Goal: Navigation & Orientation: Find specific page/section

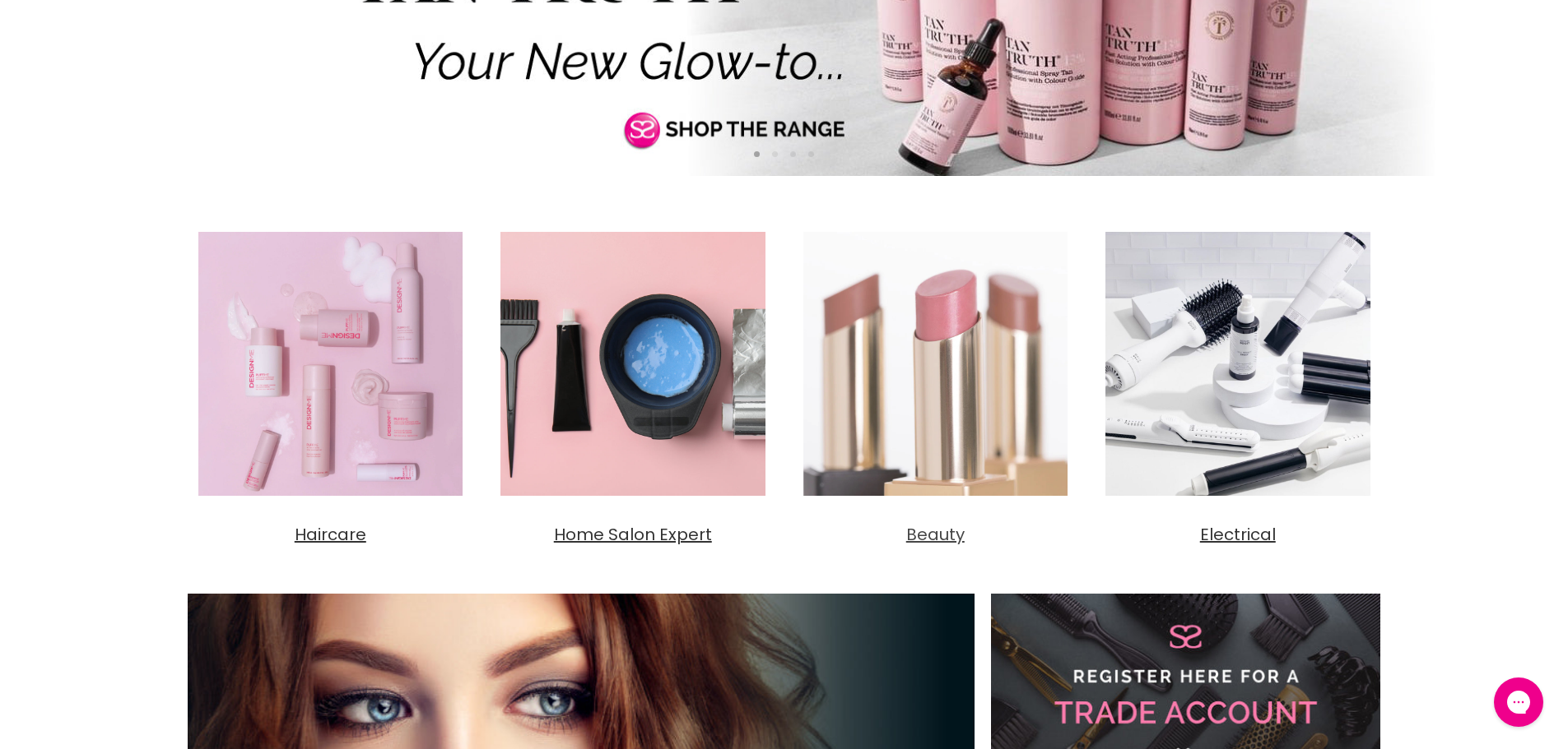
scroll to position [493, 0]
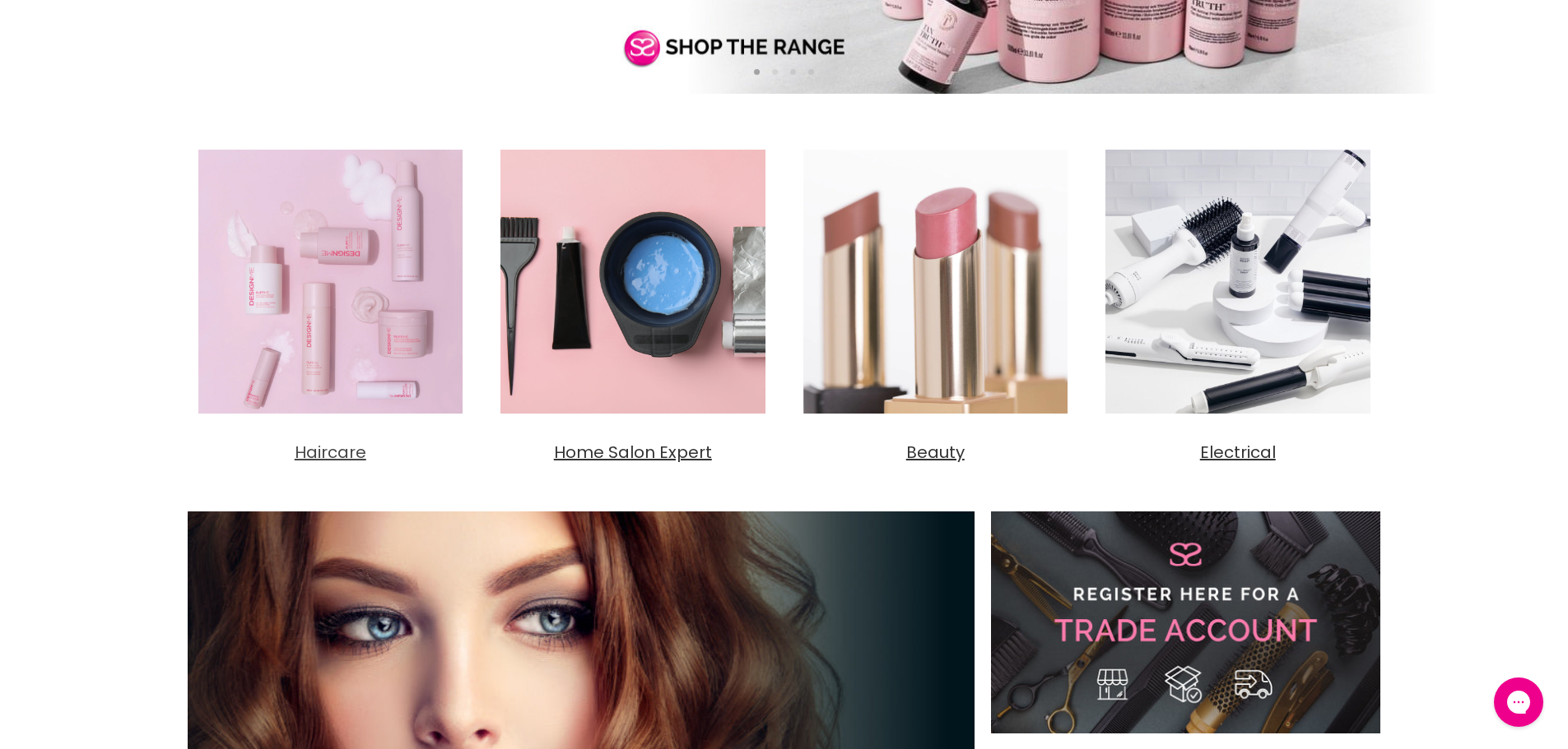
click at [298, 324] on img "Main content" at bounding box center [330, 281] width 286 height 286
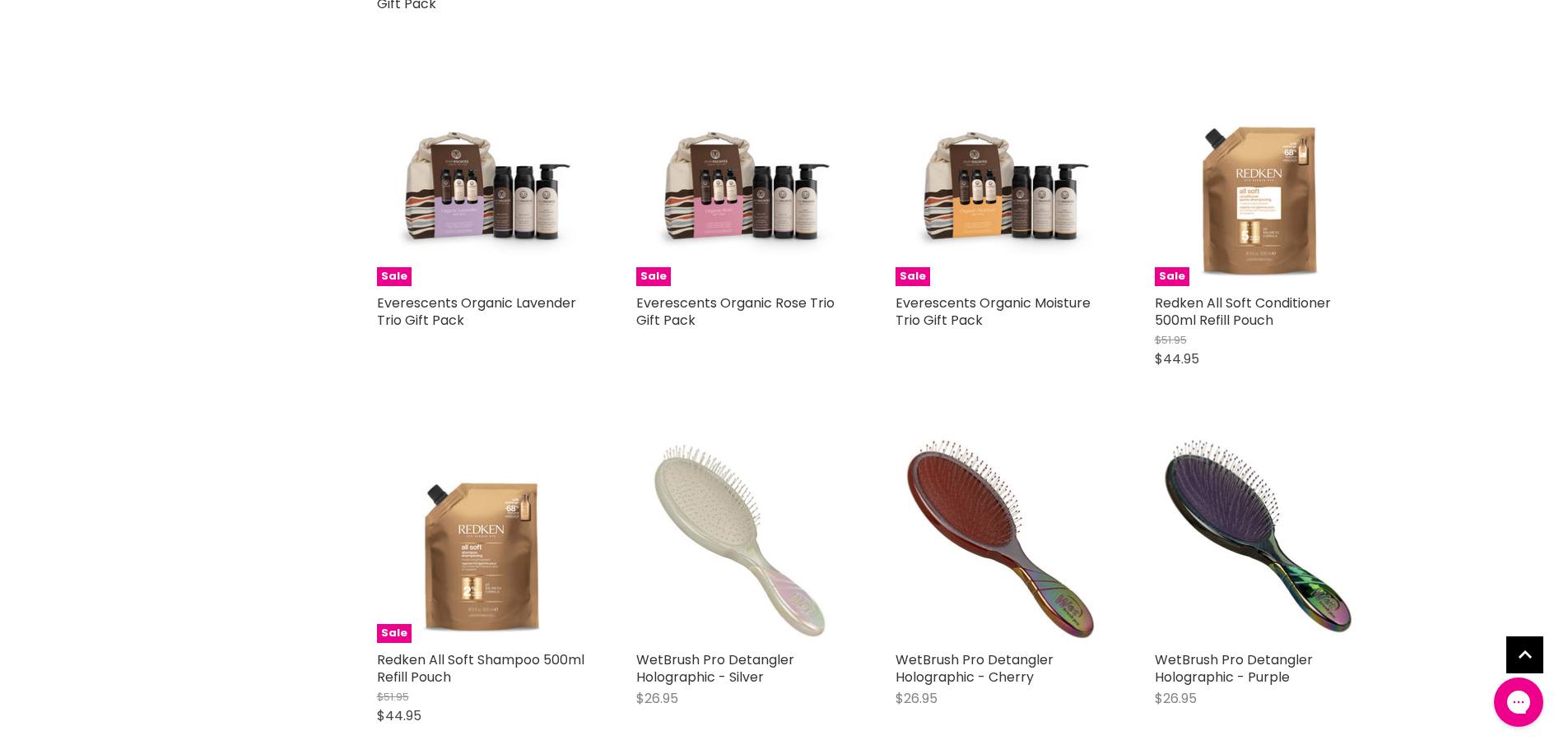
scroll to position [3784, 0]
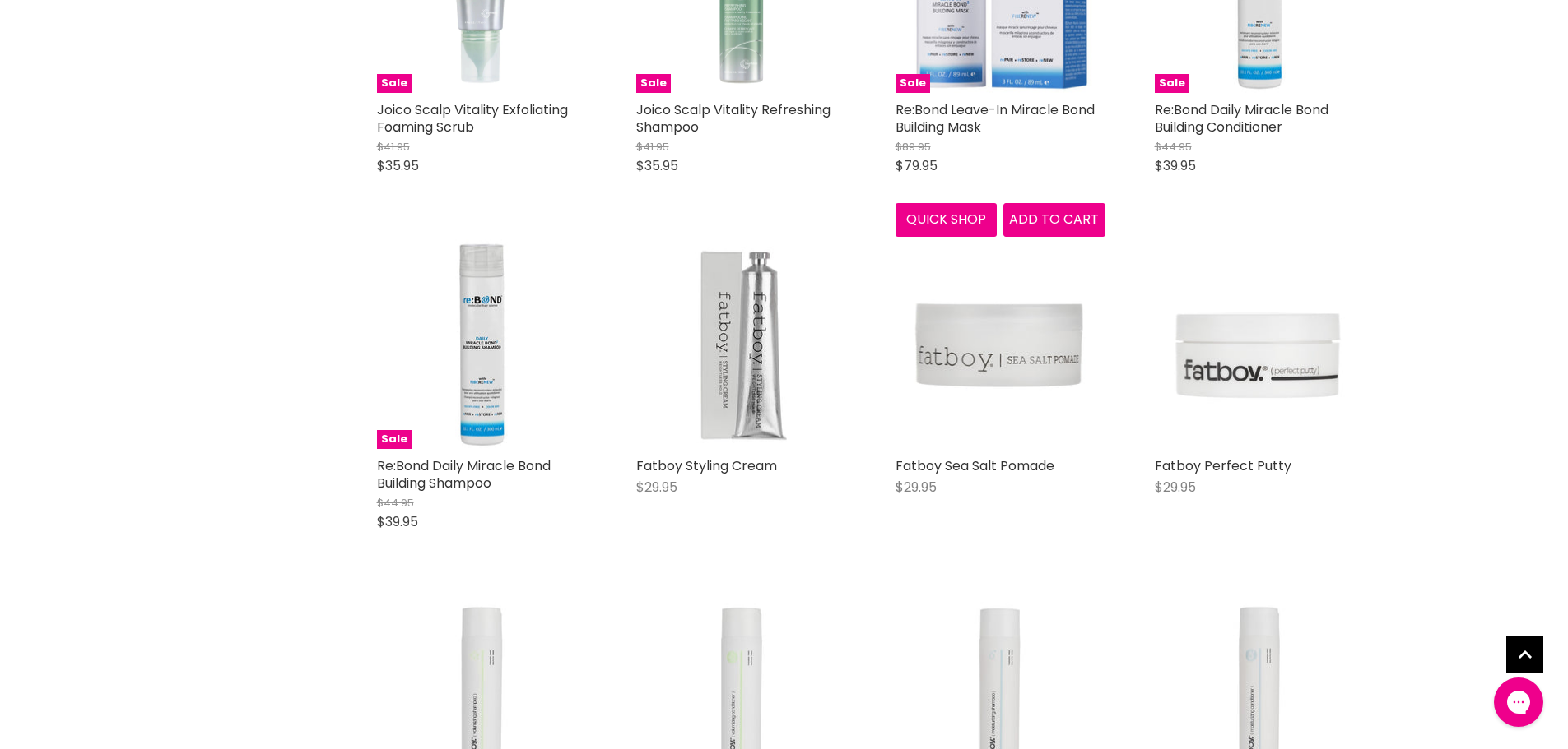
scroll to position [7403, 0]
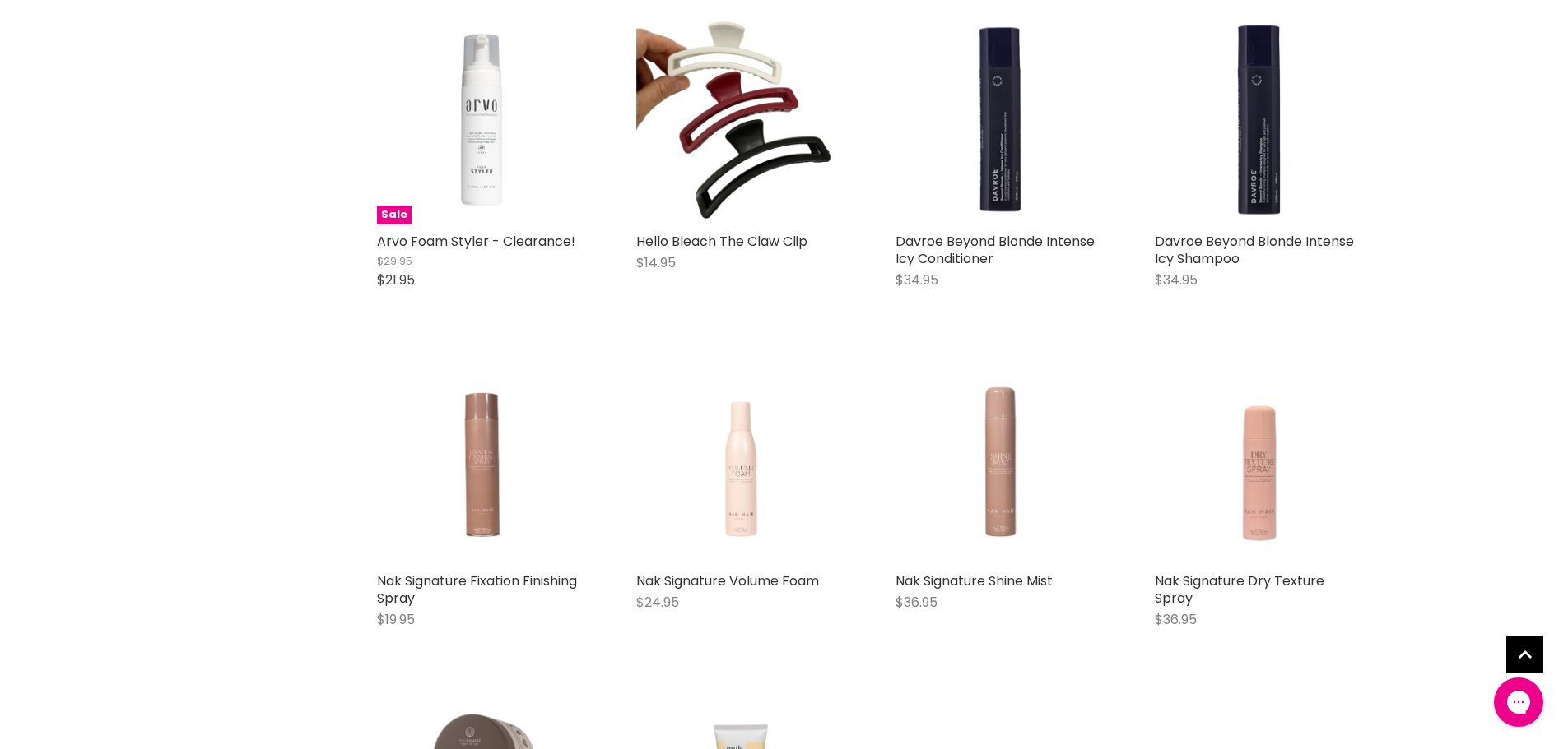
scroll to position [11268, 0]
